Goal: Task Accomplishment & Management: Manage account settings

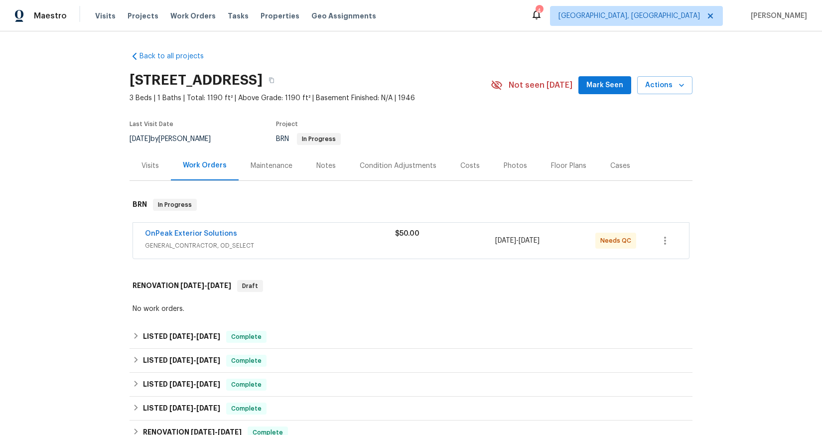
click at [465, 255] on div "OnPeak Exterior Solutions GENERAL_CONTRACTOR, OD_SELECT $50.00 [DATE] - [DATE] …" at bounding box center [411, 241] width 556 height 36
click at [425, 246] on div "$50.00" at bounding box center [445, 241] width 100 height 24
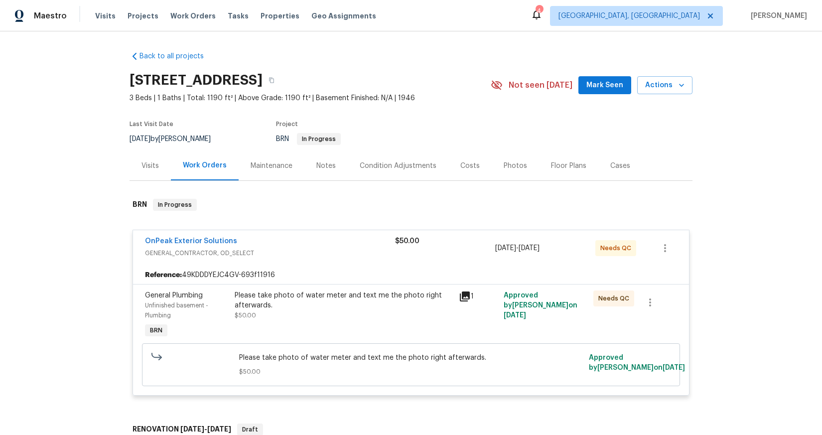
click at [415, 310] on div "Please take photo of water meter and text me the photo right afterwards. $50.00" at bounding box center [344, 305] width 218 height 30
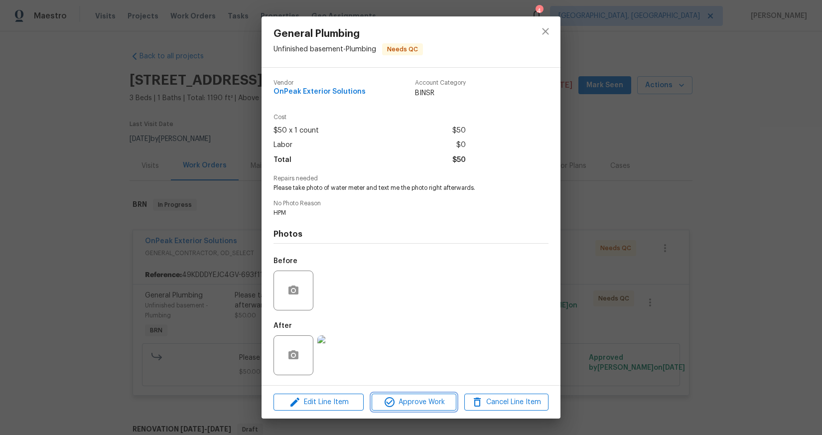
click at [419, 404] on span "Approve Work" at bounding box center [414, 402] width 78 height 12
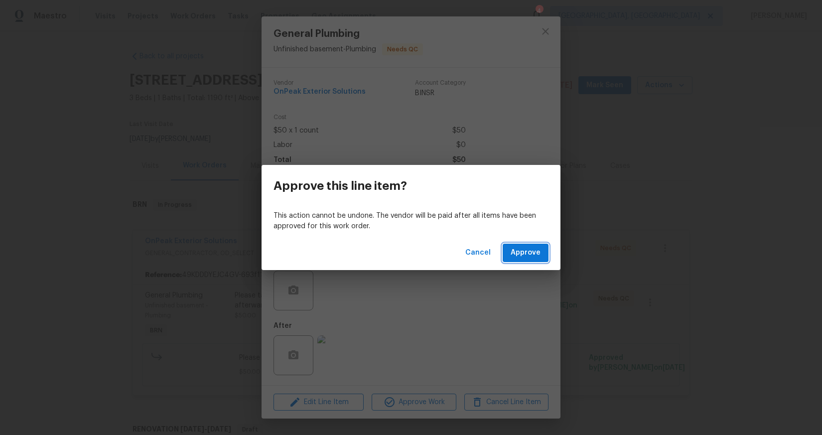
click at [532, 249] on span "Approve" at bounding box center [526, 253] width 30 height 12
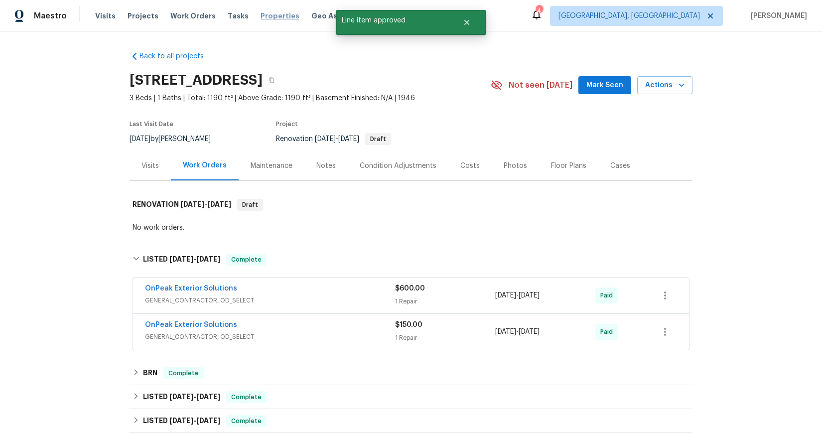
click at [262, 15] on span "Properties" at bounding box center [280, 16] width 39 height 10
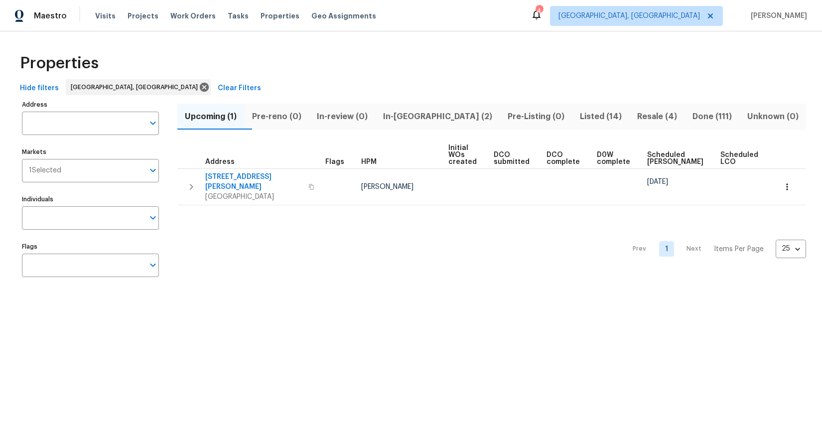
click at [432, 122] on span "In-[GEOGRAPHIC_DATA] (2)" at bounding box center [438, 117] width 113 height 14
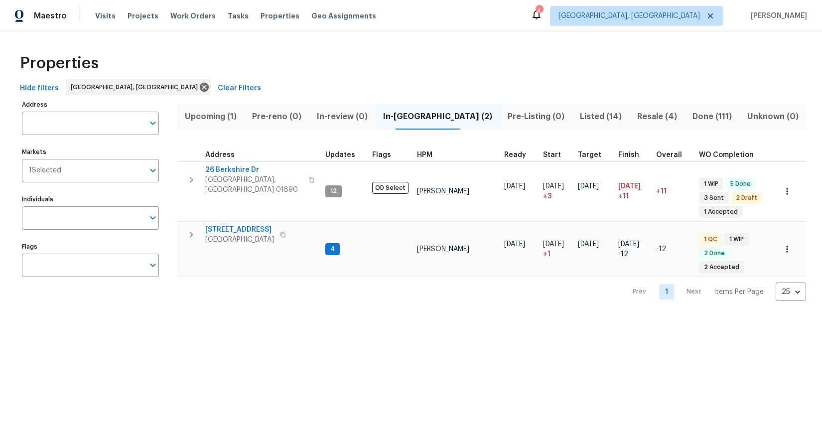
click at [635, 115] on span "Resale (4)" at bounding box center [656, 117] width 43 height 14
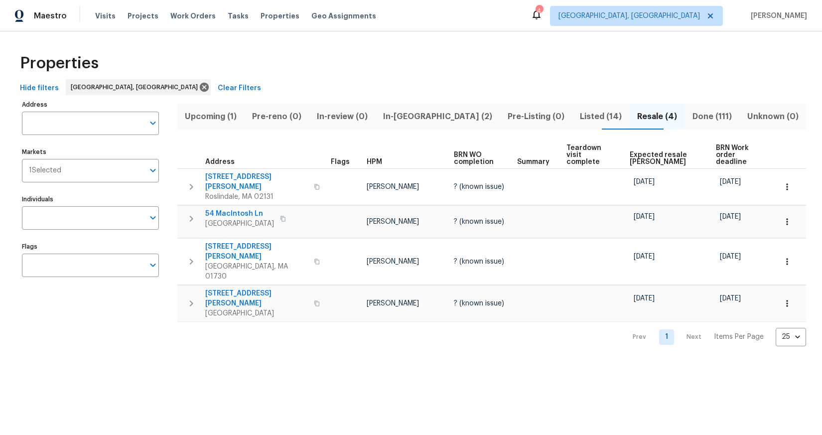
click at [509, 120] on span "Pre-Listing (0)" at bounding box center [536, 117] width 60 height 14
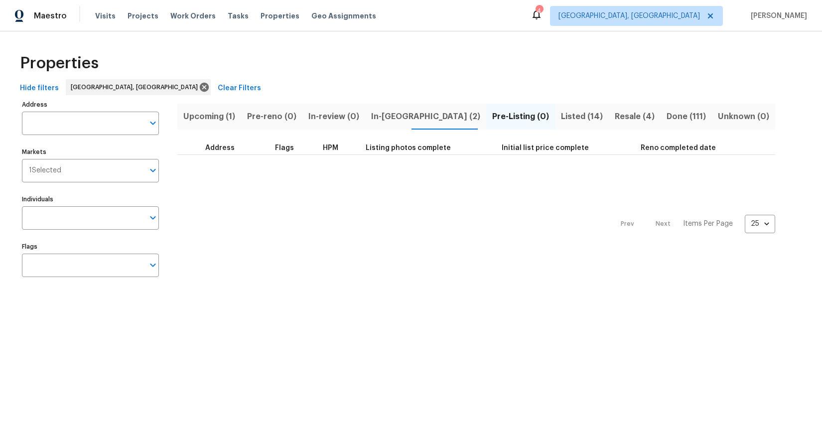
click at [561, 120] on span "Listed (14)" at bounding box center [582, 117] width 42 height 14
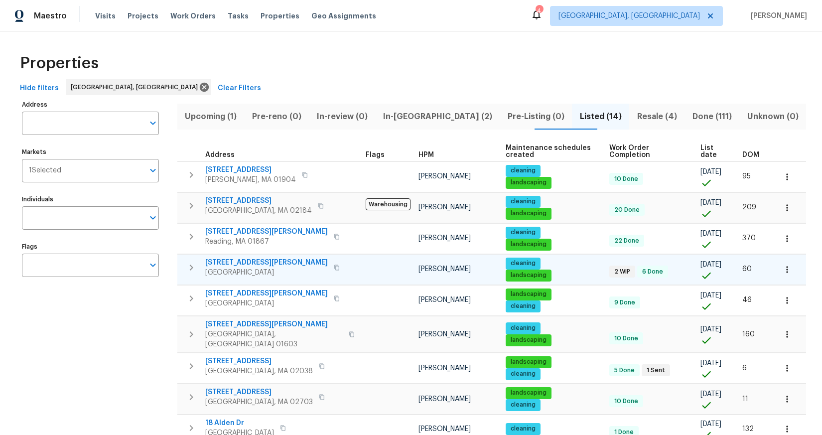
scroll to position [88, 0]
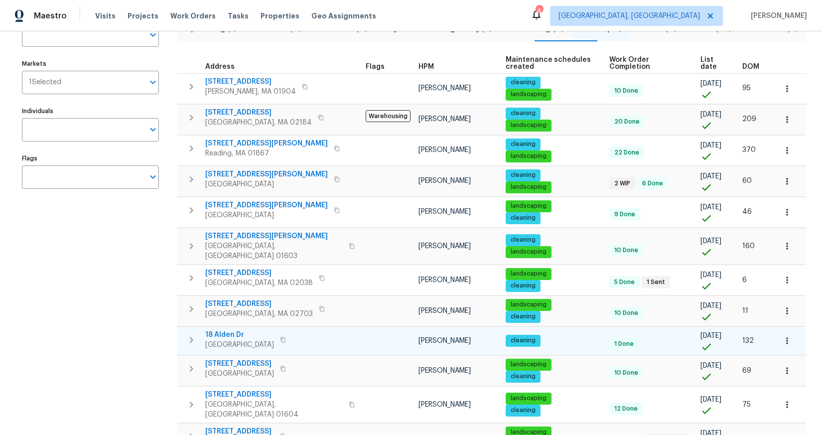
click at [209, 330] on span "18 Alden Dr" at bounding box center [239, 335] width 69 height 10
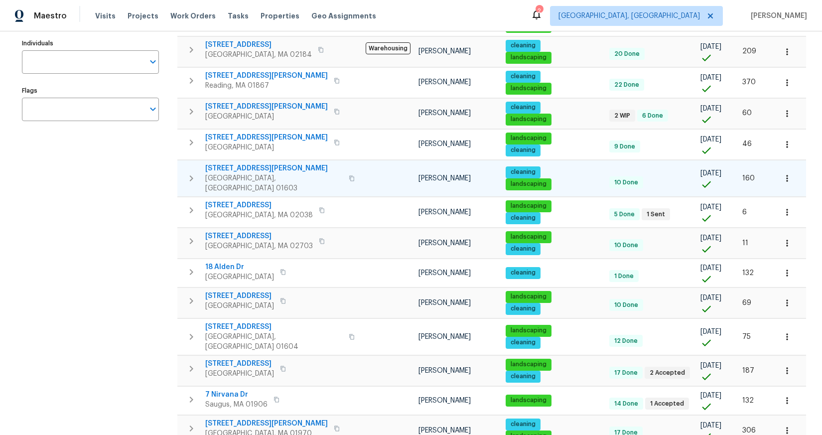
scroll to position [176, 0]
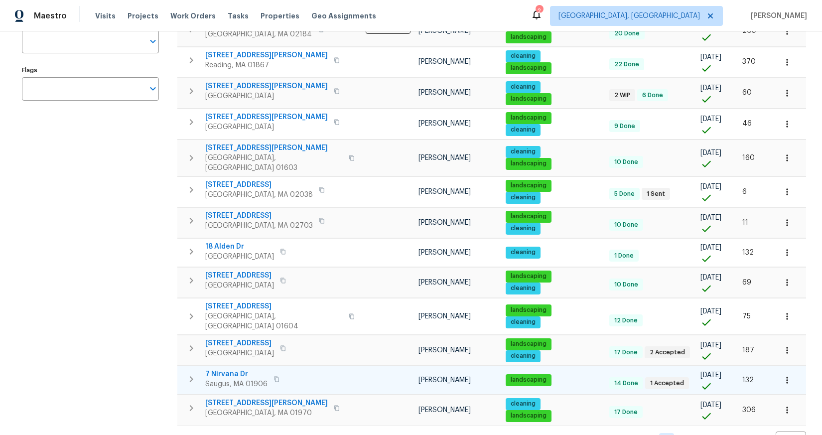
click at [219, 369] on span "7 Nirvana Dr" at bounding box center [236, 374] width 62 height 10
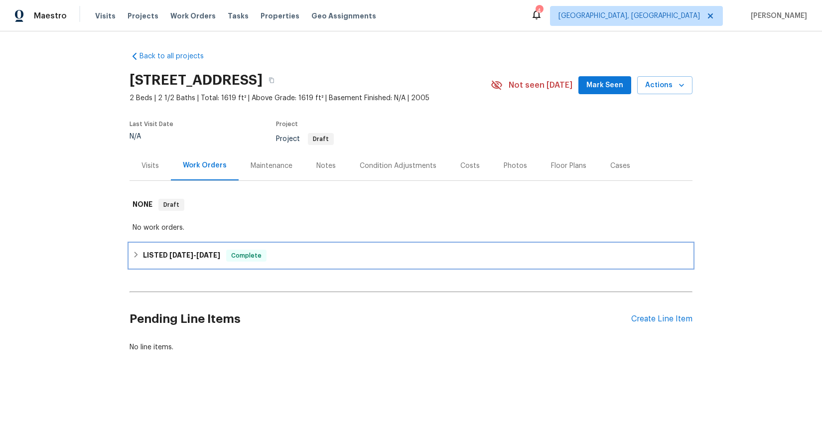
click at [197, 253] on span "[DATE]" at bounding box center [208, 255] width 24 height 7
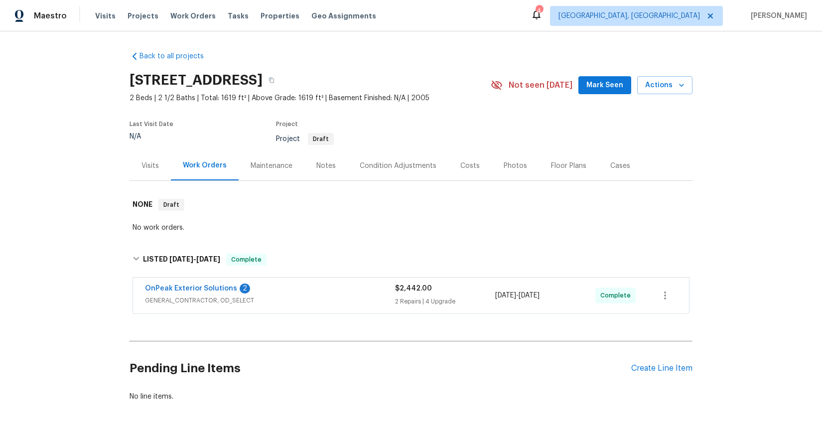
click at [272, 288] on div "OnPeak Exterior Solutions 2" at bounding box center [270, 290] width 250 height 12
click at [216, 292] on span "OnPeak Exterior Solutions" at bounding box center [191, 289] width 92 height 10
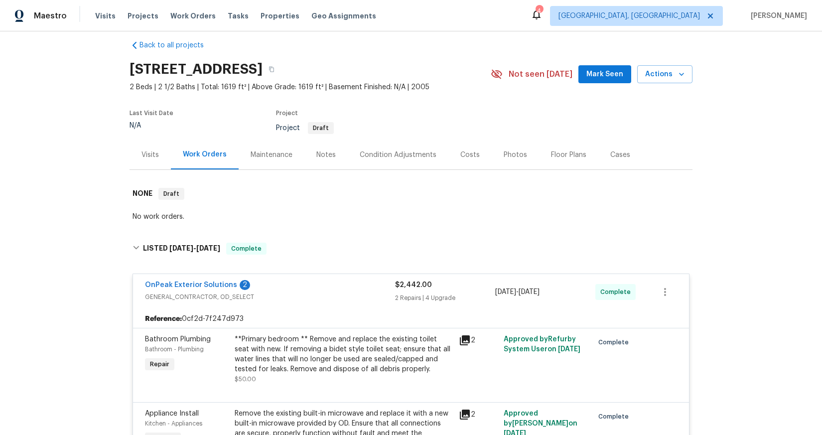
scroll to position [12, 0]
click at [213, 285] on link "OnPeak Exterior Solutions" at bounding box center [191, 284] width 92 height 7
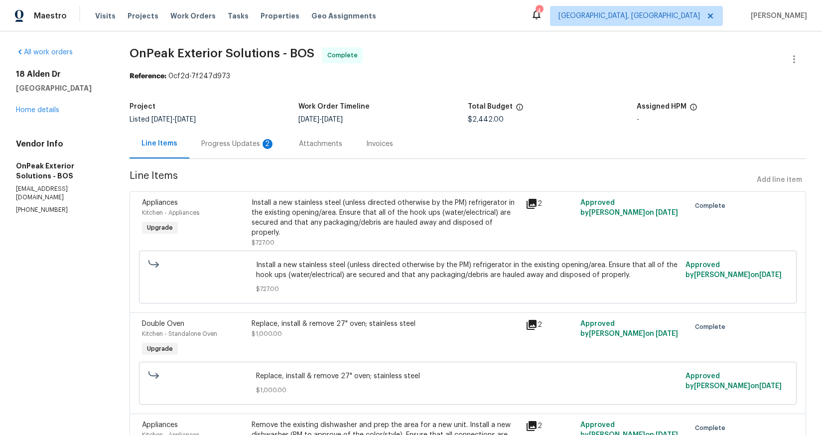
click at [223, 133] on div "Progress Updates 2" at bounding box center [238, 143] width 98 height 29
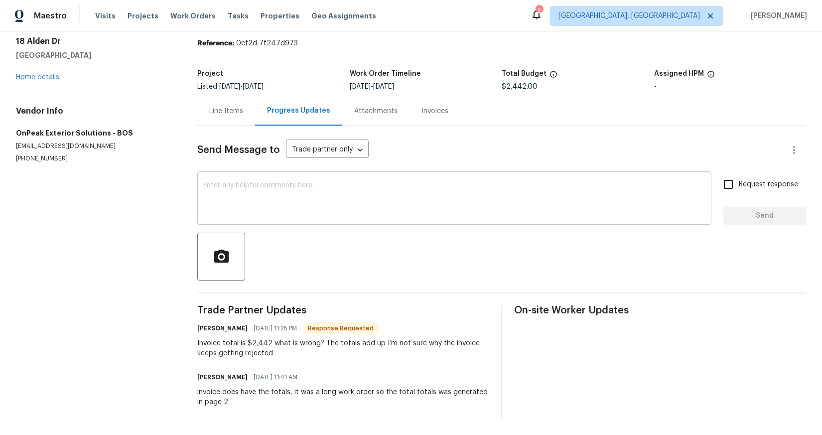
scroll to position [41, 0]
click at [212, 107] on div "Line Items" at bounding box center [226, 111] width 34 height 10
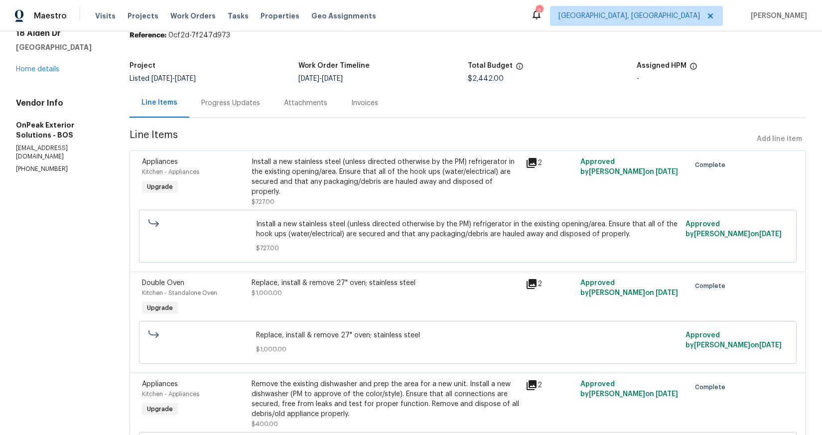
click at [252, 165] on div "Install a new stainless steel (unless directed otherwise by the PM) refrigerato…" at bounding box center [386, 177] width 268 height 40
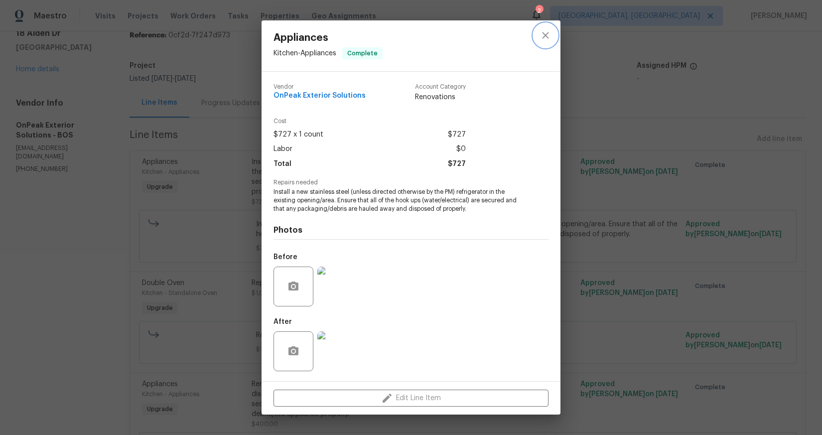
click at [544, 42] on button "close" at bounding box center [546, 35] width 24 height 24
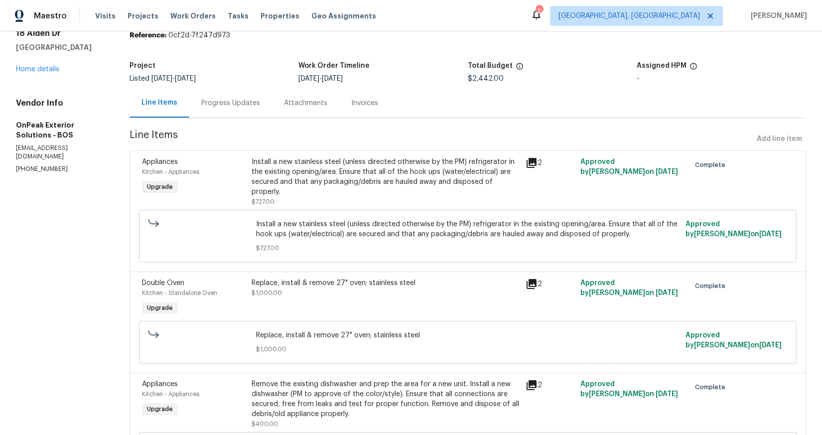
click at [332, 199] on div "Install a new stainless steel (unless directed otherwise by the PM) refrigerato…" at bounding box center [386, 182] width 268 height 50
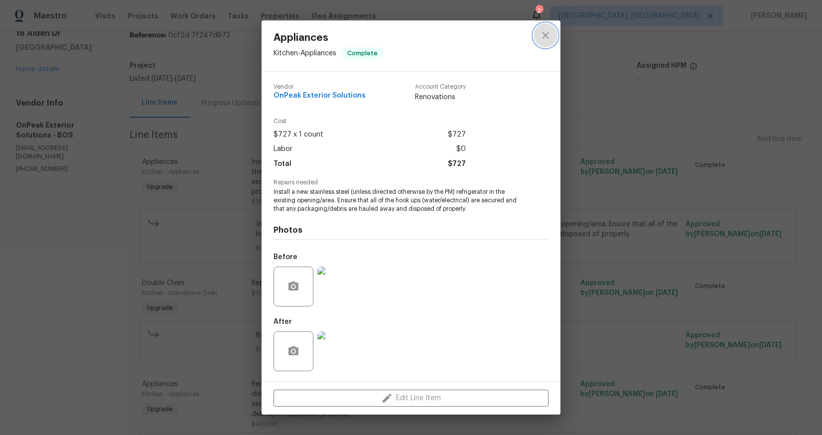
click at [551, 41] on icon "close" at bounding box center [546, 35] width 12 height 12
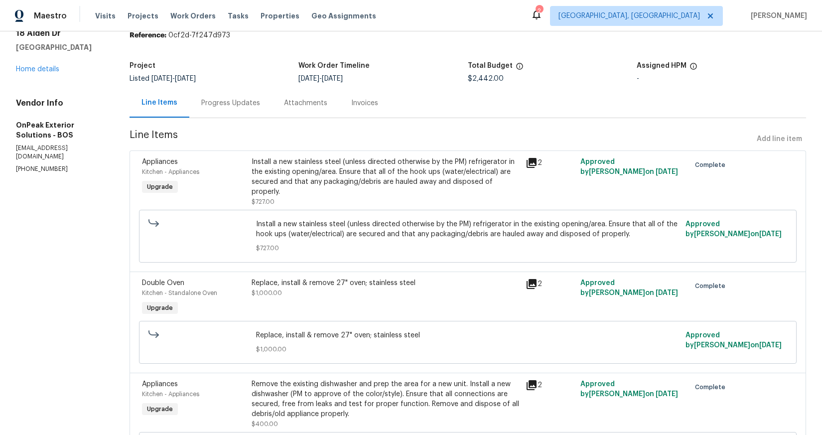
click at [232, 104] on div "Progress Updates" at bounding box center [230, 103] width 59 height 10
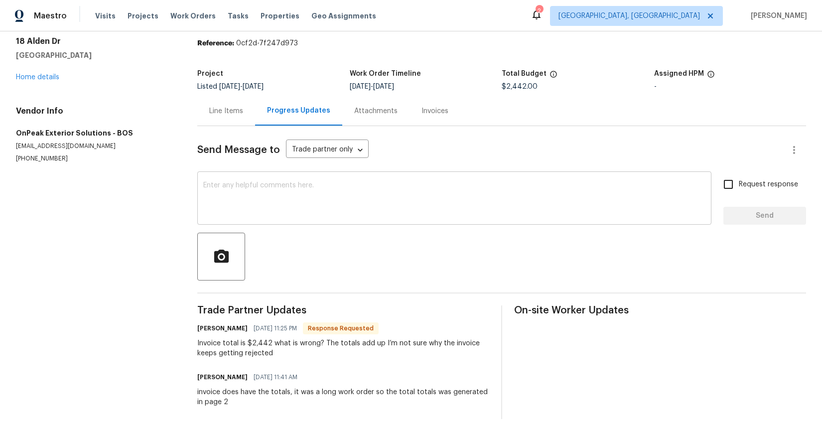
scroll to position [41, 0]
click at [232, 108] on div "Line Items" at bounding box center [226, 111] width 34 height 10
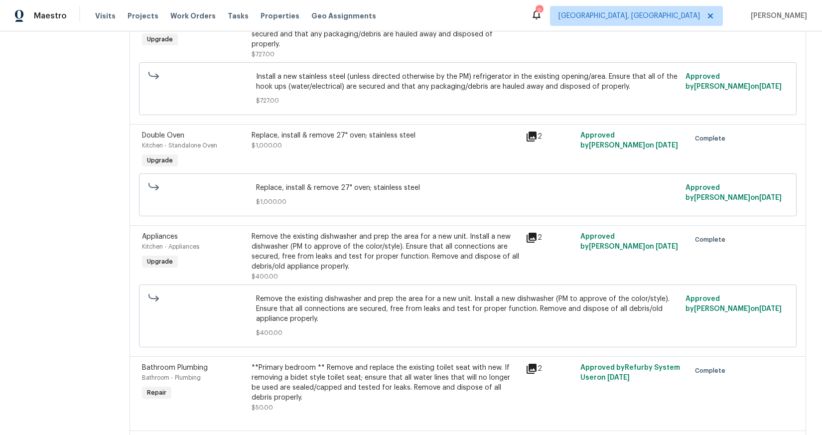
scroll to position [67, 0]
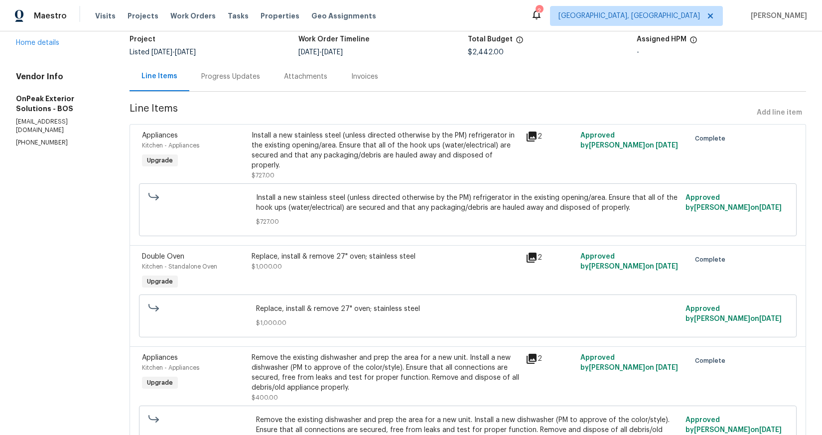
click at [221, 85] on div "Progress Updates" at bounding box center [230, 76] width 83 height 29
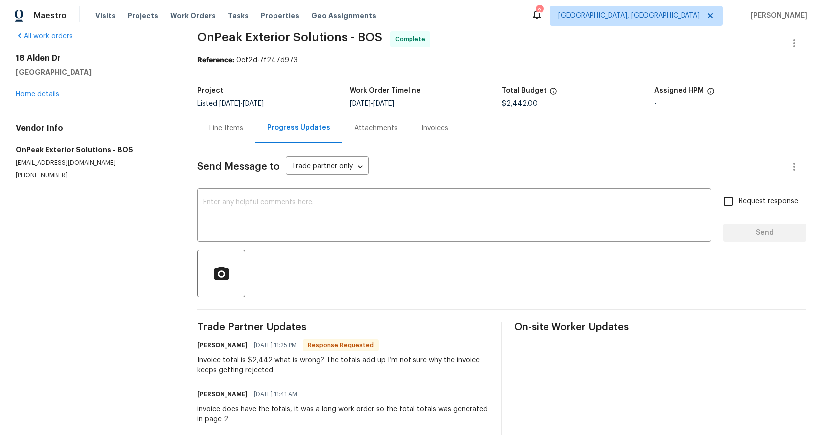
scroll to position [41, 0]
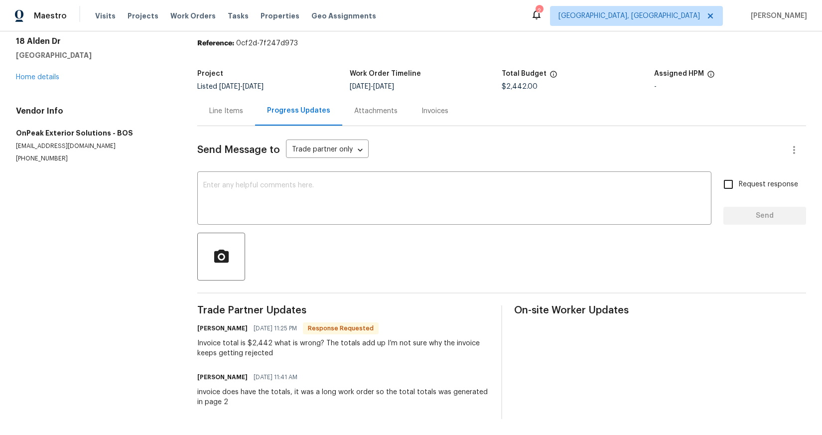
click at [237, 108] on div "Line Items" at bounding box center [226, 111] width 34 height 10
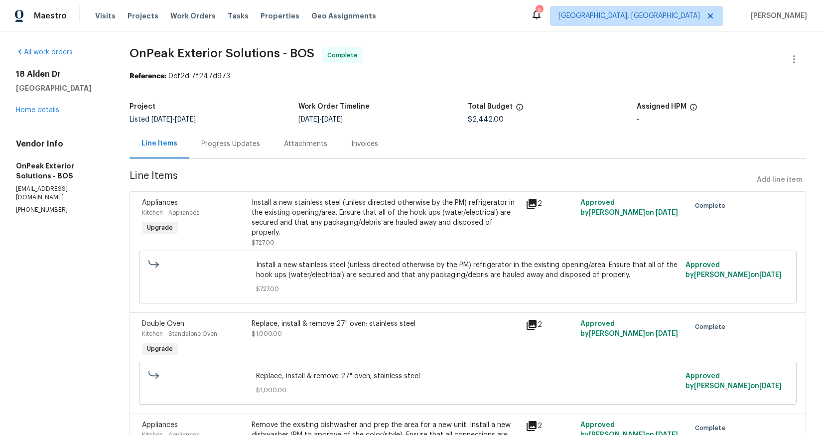
click at [230, 146] on div "Progress Updates" at bounding box center [230, 144] width 59 height 10
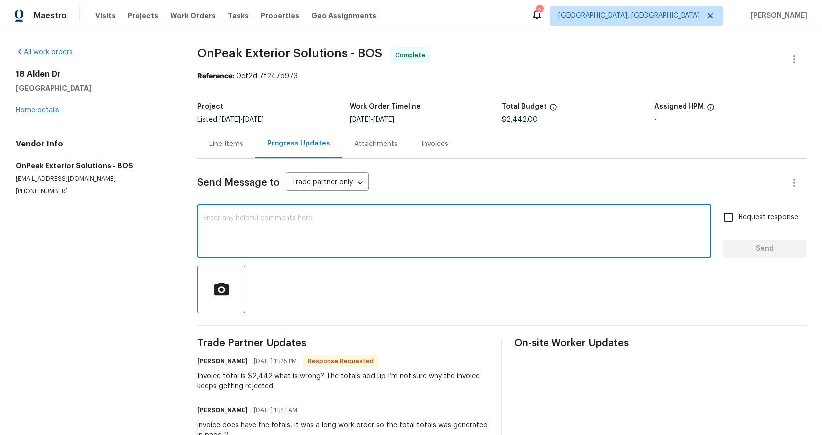
click at [316, 220] on textarea at bounding box center [454, 232] width 502 height 35
paste textarea "accounting@opendoor.com"
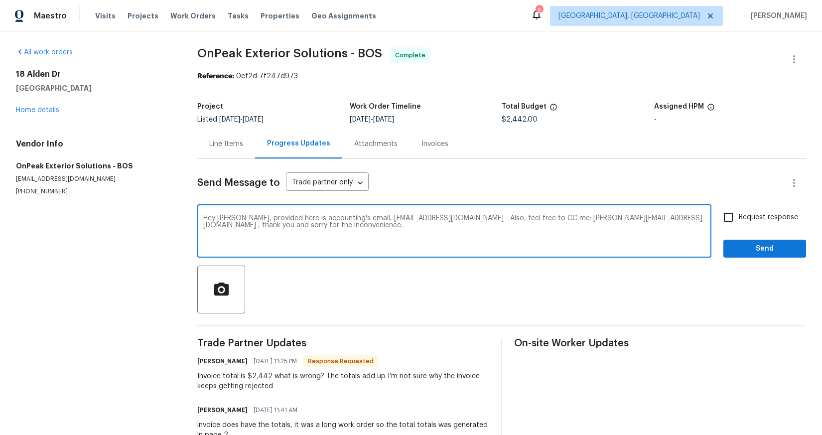
type textarea "Hey Adriana, provided here is accounting's email, accounting@opendoor.com - Als…"
click at [784, 248] on span "Send" at bounding box center [764, 249] width 67 height 12
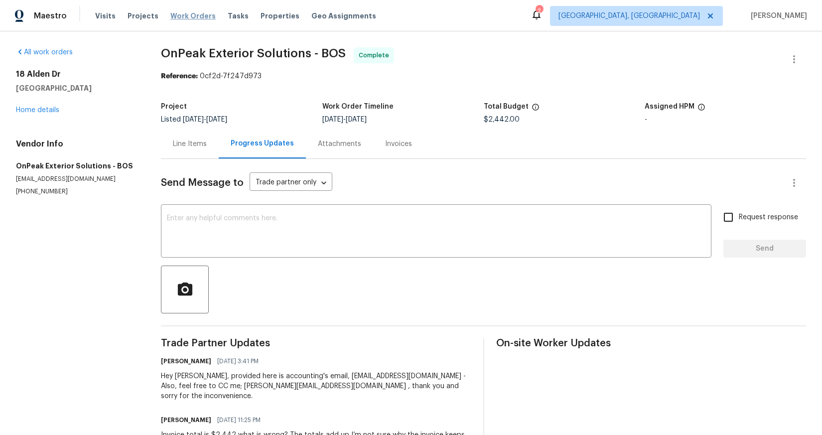
click at [201, 16] on span "Work Orders" at bounding box center [192, 16] width 45 height 10
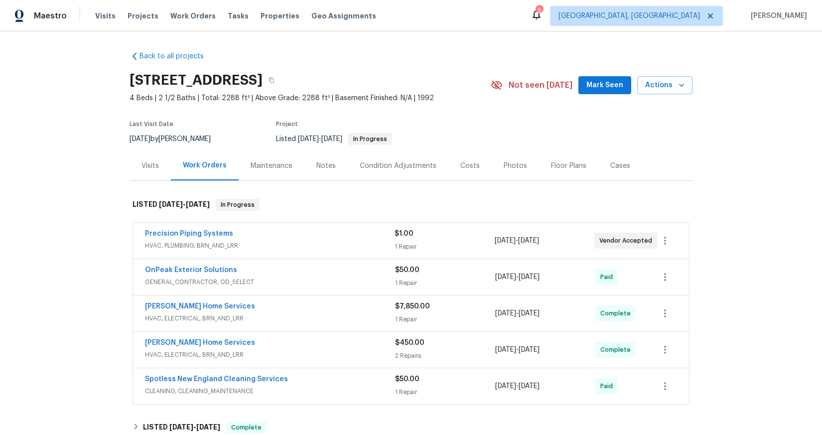
click at [323, 168] on div "Notes" at bounding box center [325, 166] width 19 height 10
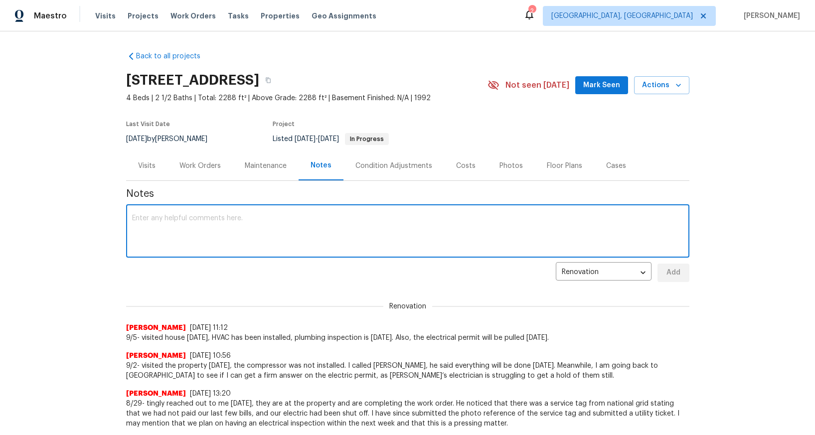
click at [340, 243] on textarea at bounding box center [407, 232] width 551 height 35
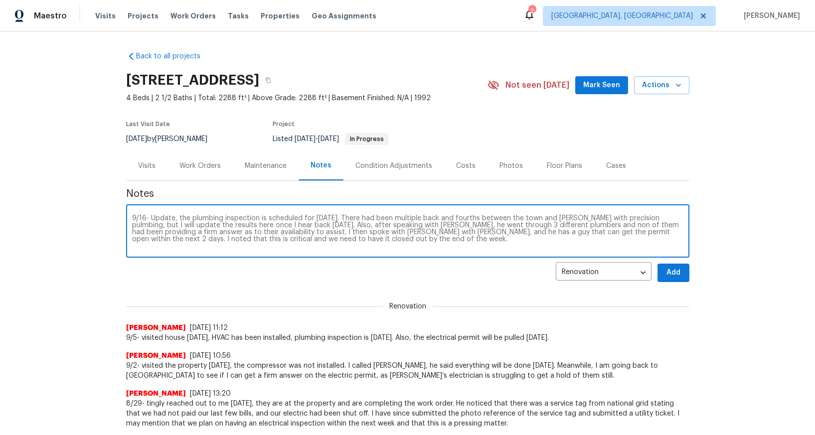
click at [638, 215] on textarea "9/16- Update, the plumbing inspection is scheduled for tomorrow. There had been…" at bounding box center [407, 232] width 551 height 35
type textarea "9/16- Update, the plumbing inspection is scheduled for tomorrow. There had been…"
click at [682, 275] on button "Add" at bounding box center [673, 273] width 32 height 18
